Goal: Task Accomplishment & Management: Manage account settings

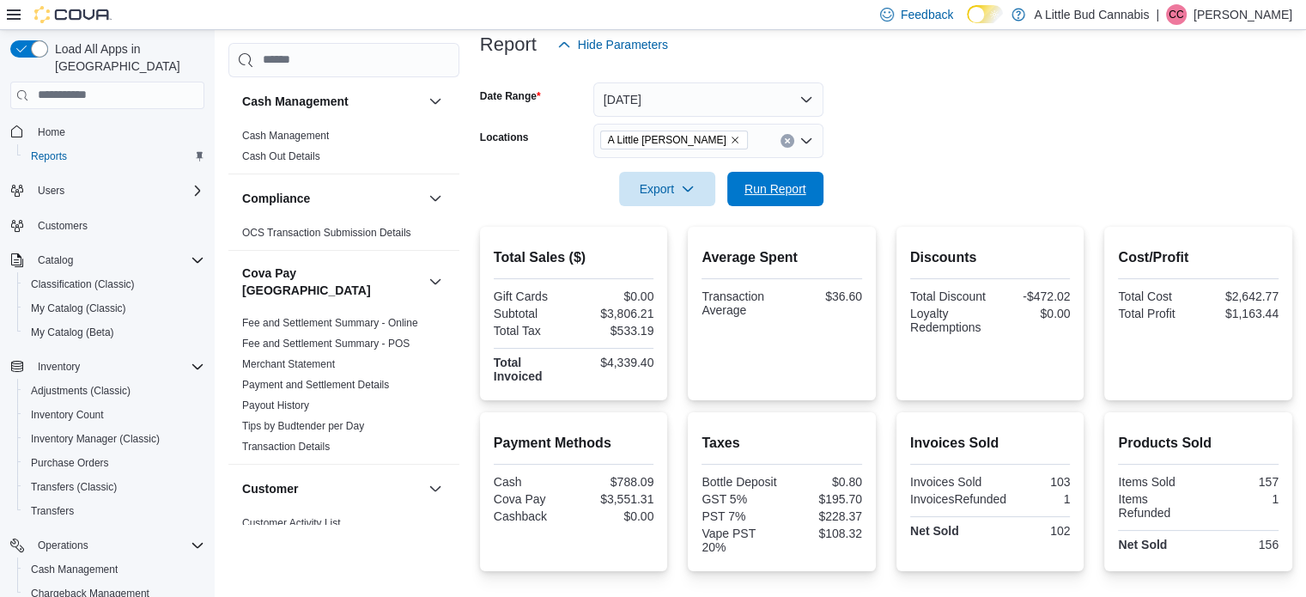
drag, startPoint x: 768, startPoint y: 190, endPoint x: 1318, endPoint y: 109, distance: 555.4
click at [769, 190] on span "Run Report" at bounding box center [775, 188] width 62 height 17
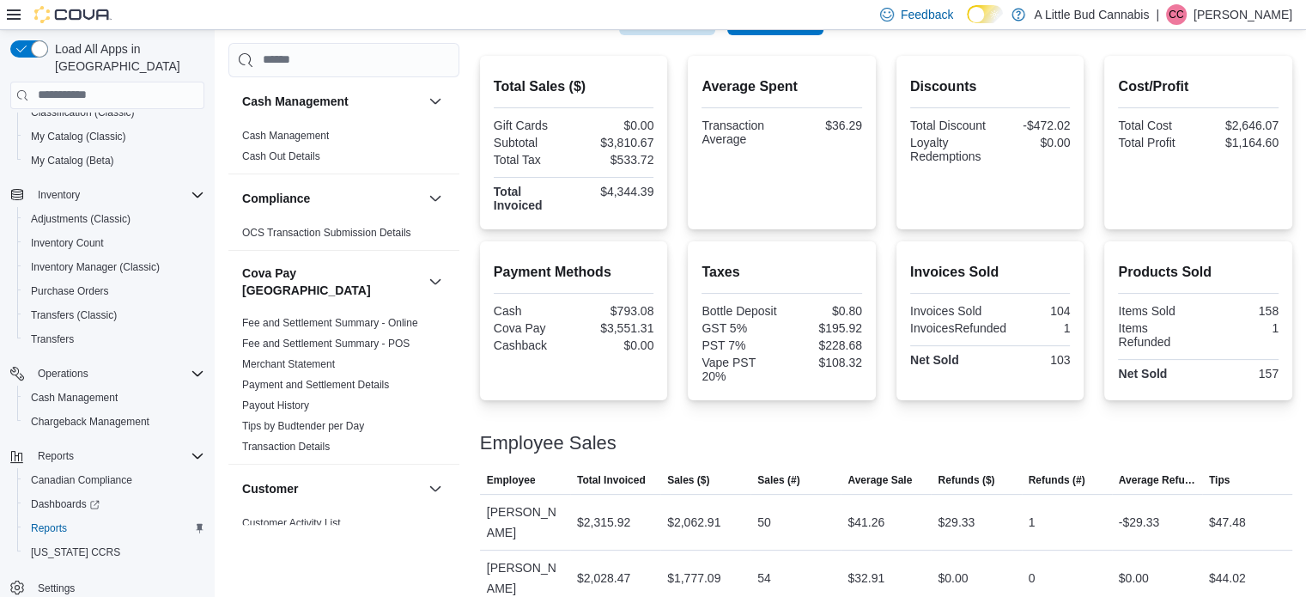
scroll to position [385, 0]
click at [889, 246] on div "Payment Methods Cash $793.08 Cova Pay $3,551.31 Cashback $0.00 Taxes Bottle Dep…" at bounding box center [886, 319] width 812 height 159
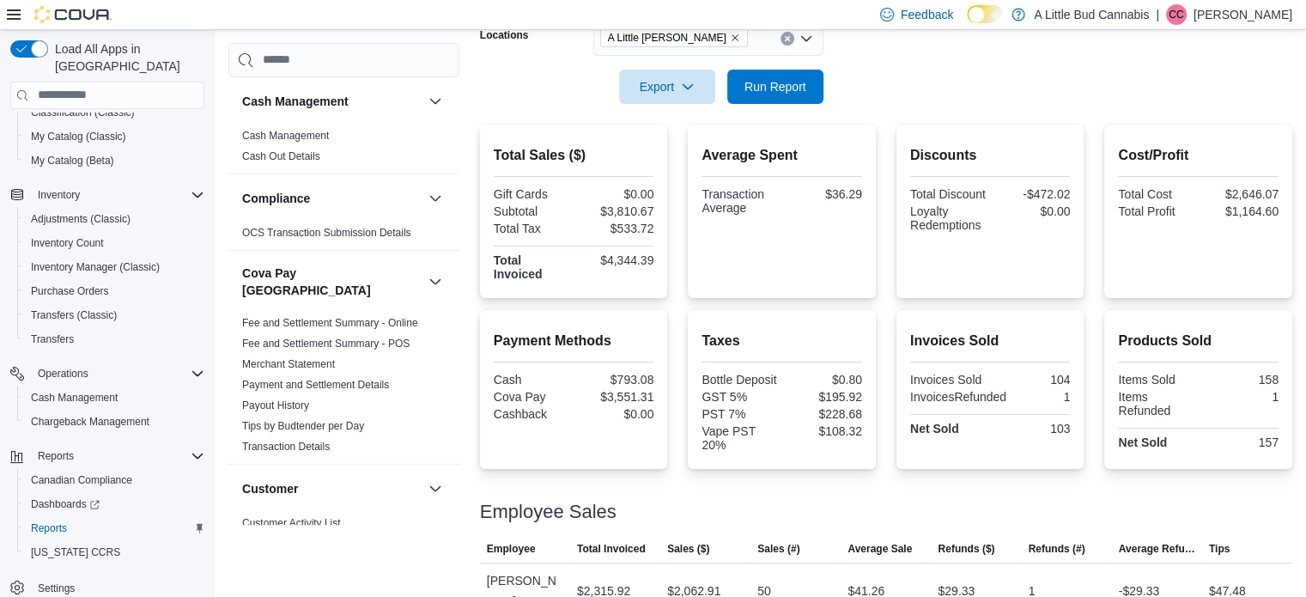
scroll to position [214, 0]
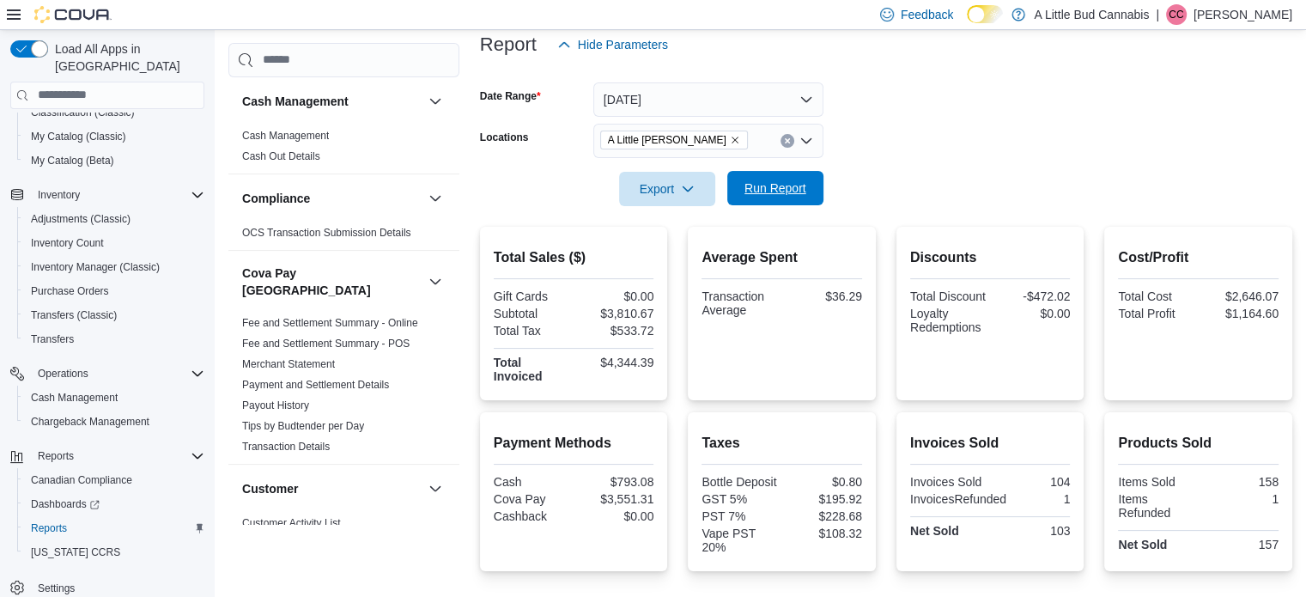
click at [756, 204] on div "Export Run Report" at bounding box center [651, 189] width 343 height 34
click at [810, 185] on span "Run Report" at bounding box center [776, 188] width 76 height 34
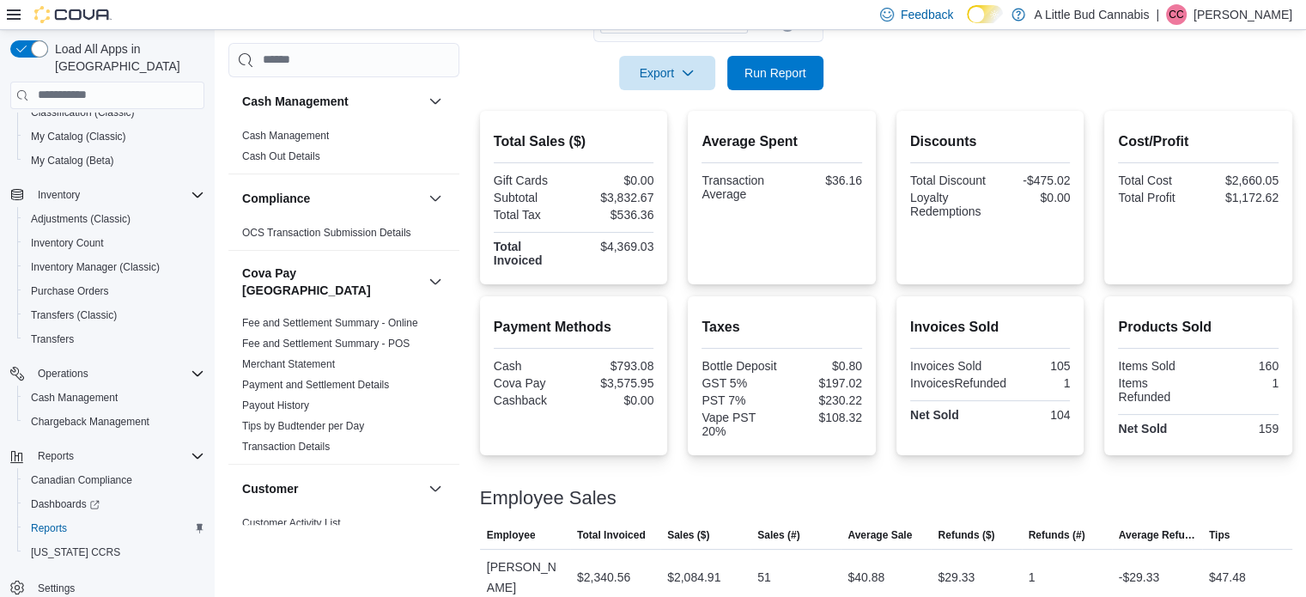
scroll to position [300, 0]
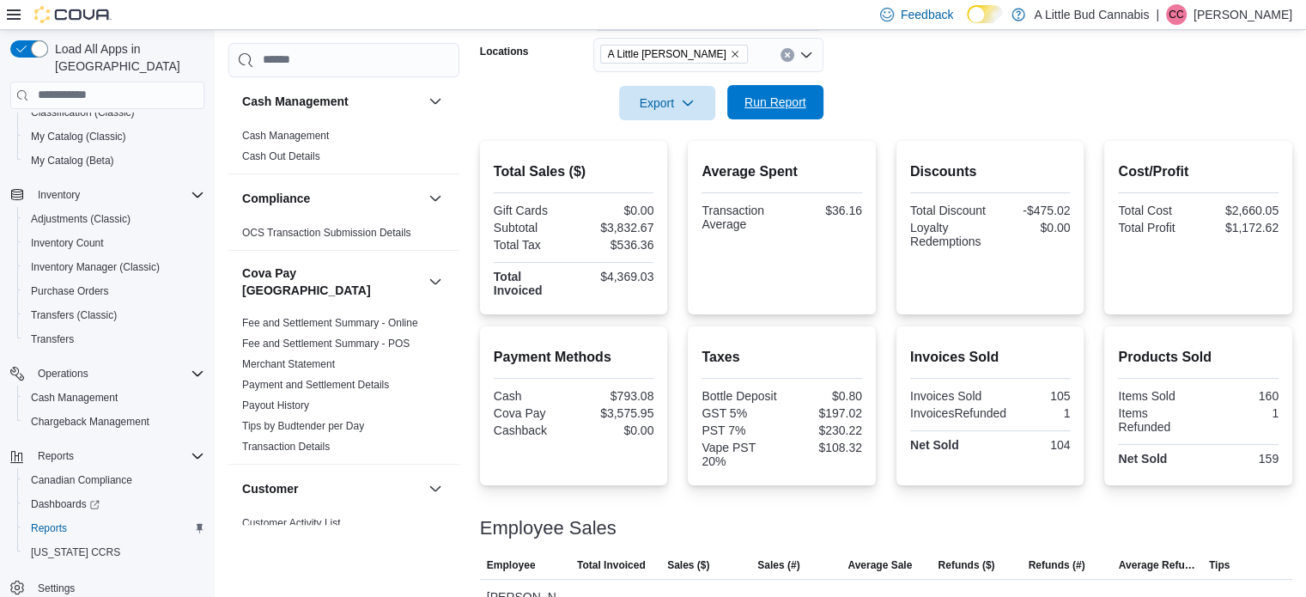
click at [788, 109] on span "Run Report" at bounding box center [775, 102] width 62 height 17
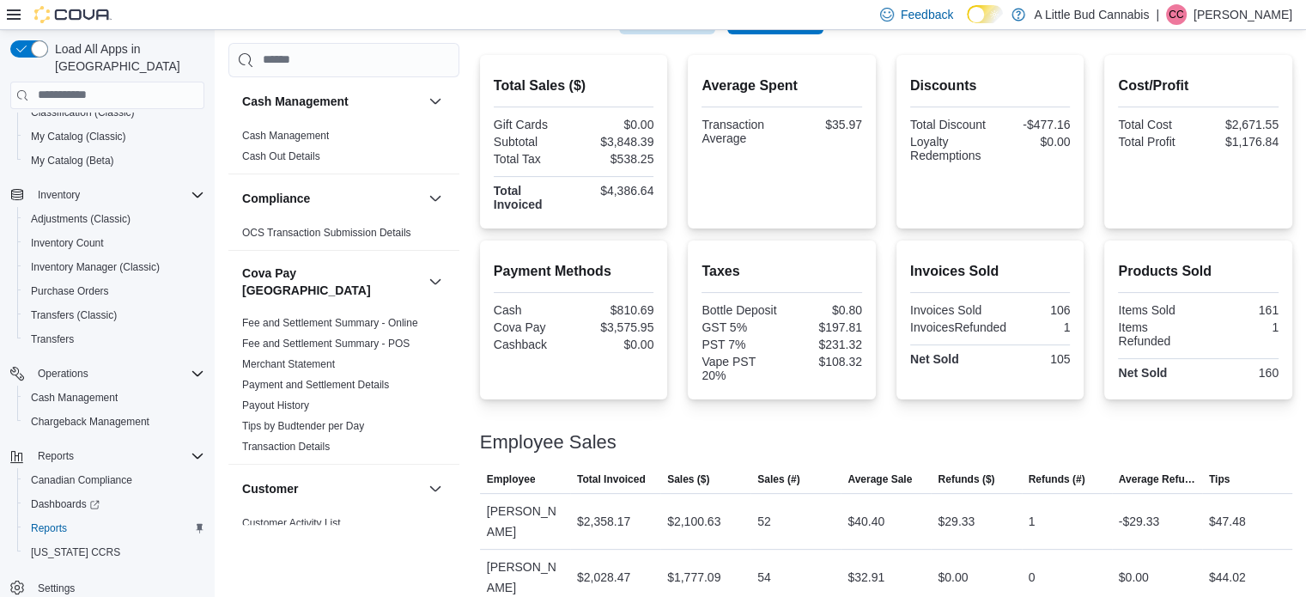
scroll to position [128, 0]
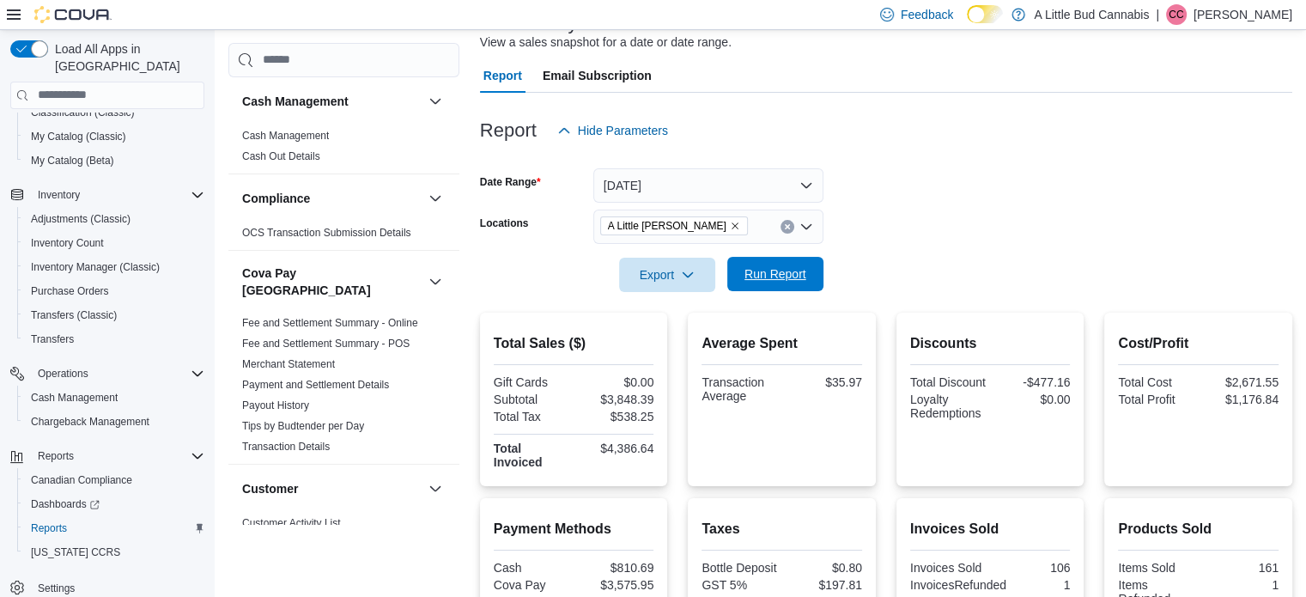
click at [790, 273] on span "Run Report" at bounding box center [775, 273] width 62 height 17
click at [786, 270] on span "Run Report" at bounding box center [775, 273] width 62 height 17
click at [79, 391] on span "Cash Management" at bounding box center [74, 398] width 87 height 14
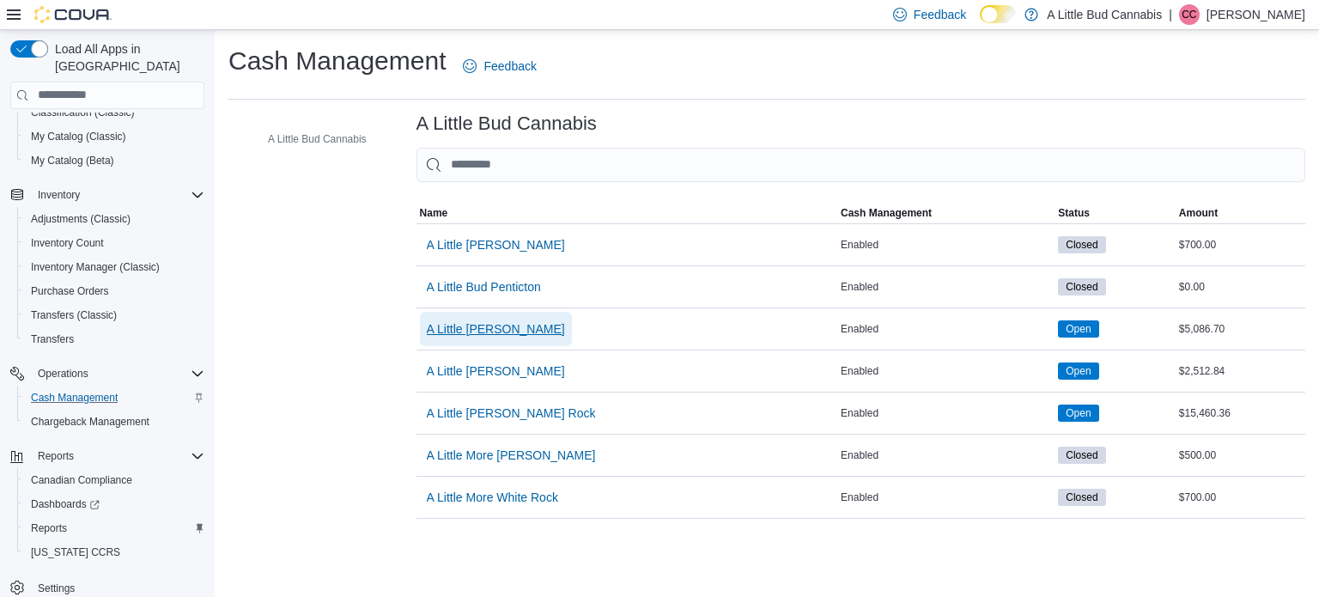
click at [514, 329] on span "A Little [PERSON_NAME]" at bounding box center [496, 328] width 138 height 17
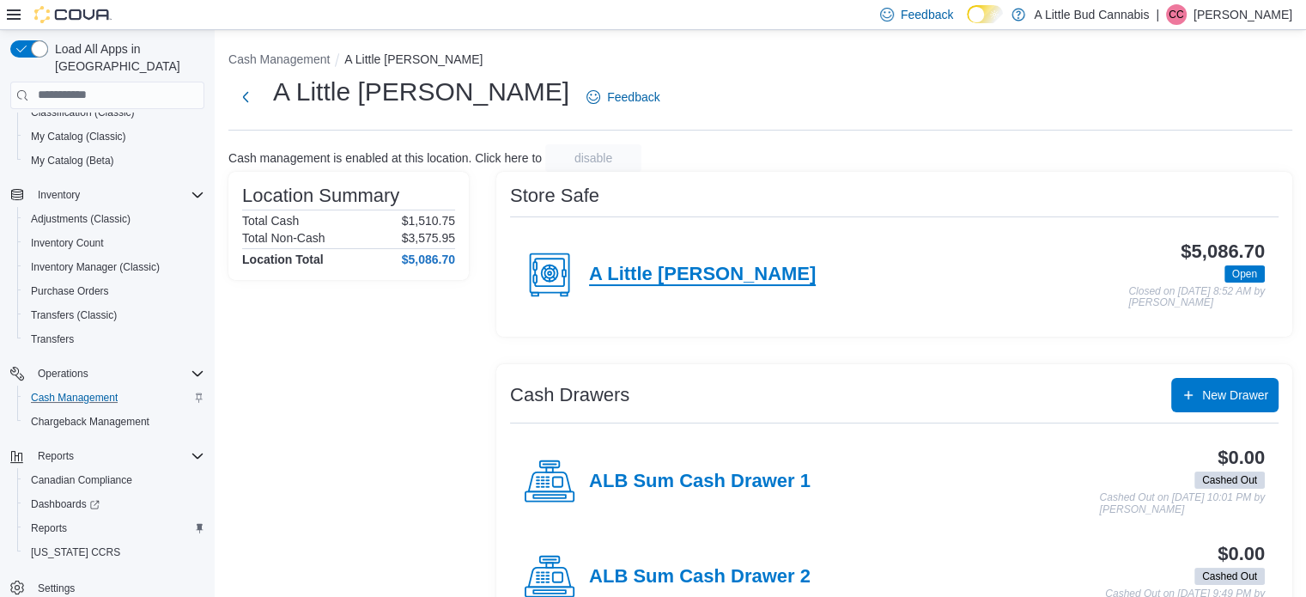
click at [692, 276] on h4 "A Little [PERSON_NAME]" at bounding box center [702, 275] width 227 height 22
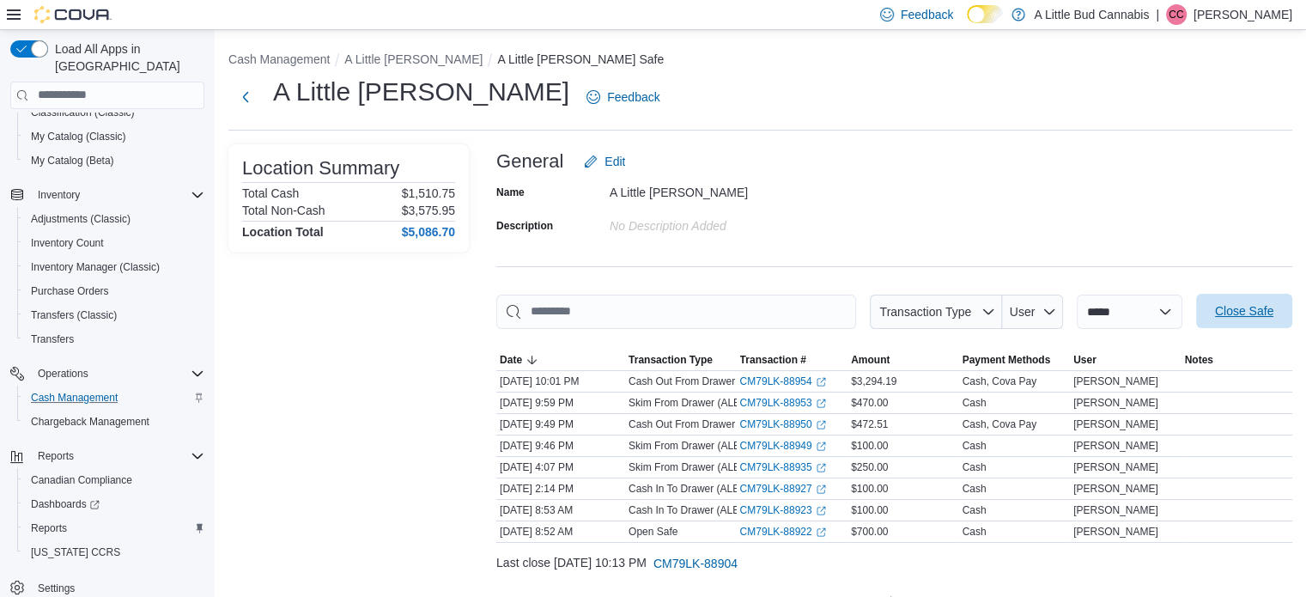
click at [1267, 308] on span "Close Safe" at bounding box center [1244, 310] width 58 height 17
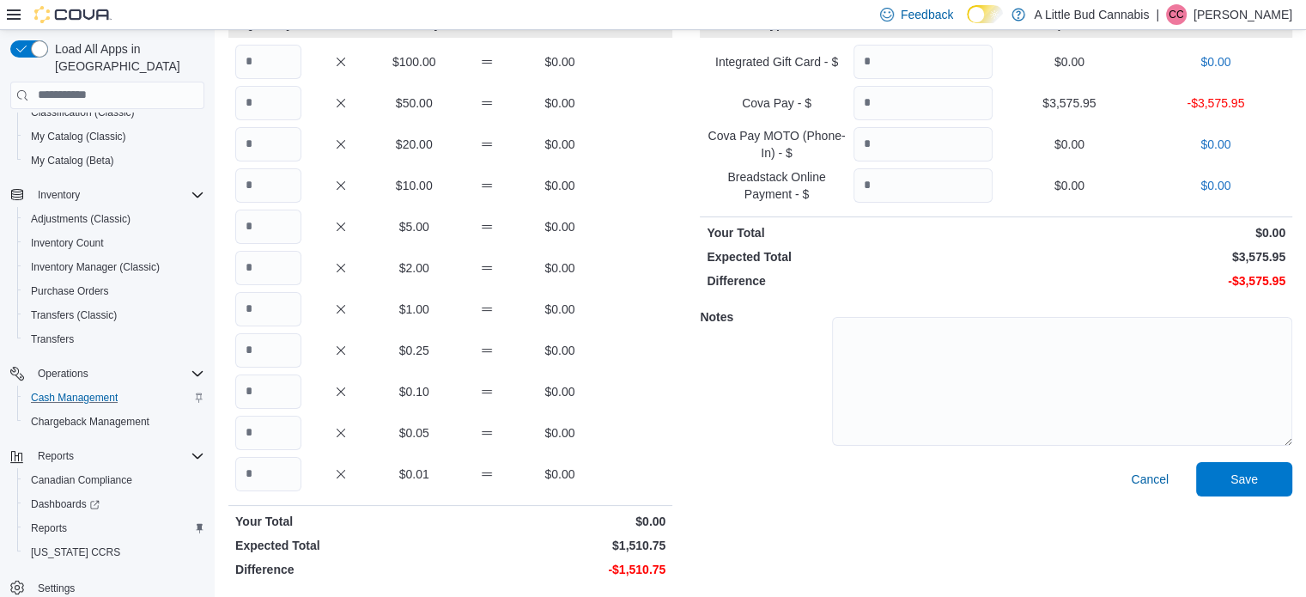
scroll to position [135, 0]
click at [253, 306] on input "Quantity" at bounding box center [268, 308] width 66 height 34
type input "****"
type input "**"
click at [949, 93] on input "Quantity" at bounding box center [922, 102] width 139 height 34
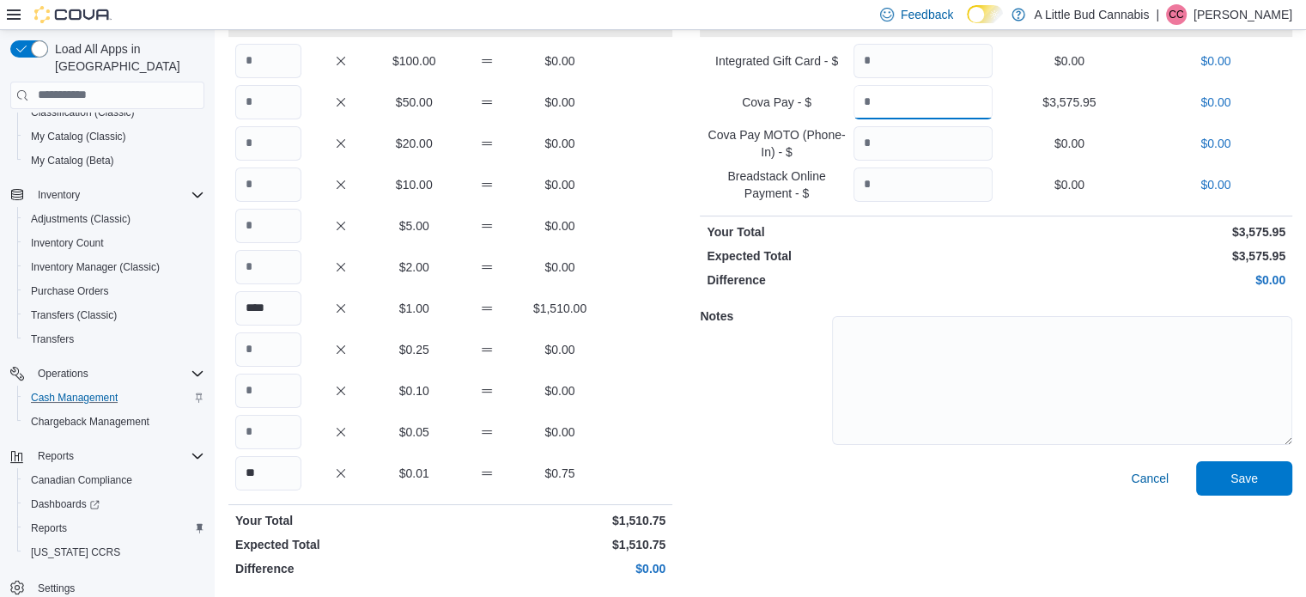
type input "*******"
click at [1086, 491] on div "Cancel Save" at bounding box center [996, 522] width 592 height 123
click at [1254, 473] on span "Save" at bounding box center [1243, 477] width 27 height 17
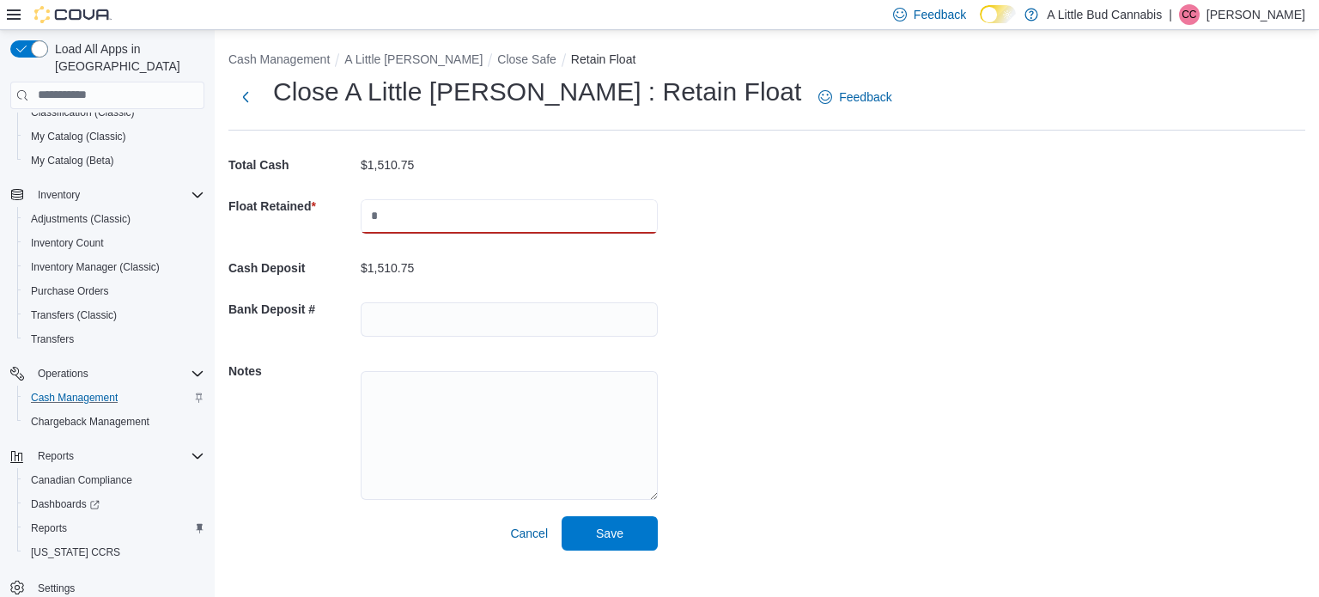
click at [434, 202] on input "text" at bounding box center [509, 216] width 297 height 34
type input "***"
drag, startPoint x: 981, startPoint y: 238, endPoint x: 958, endPoint y: 248, distance: 25.4
click at [981, 238] on div "Cash Management A Little [PERSON_NAME] Close Safe Retain Float Close A Little […" at bounding box center [767, 297] width 1104 height 534
click at [626, 528] on span "Save" at bounding box center [610, 532] width 76 height 34
